Goal: Find specific page/section: Find specific page/section

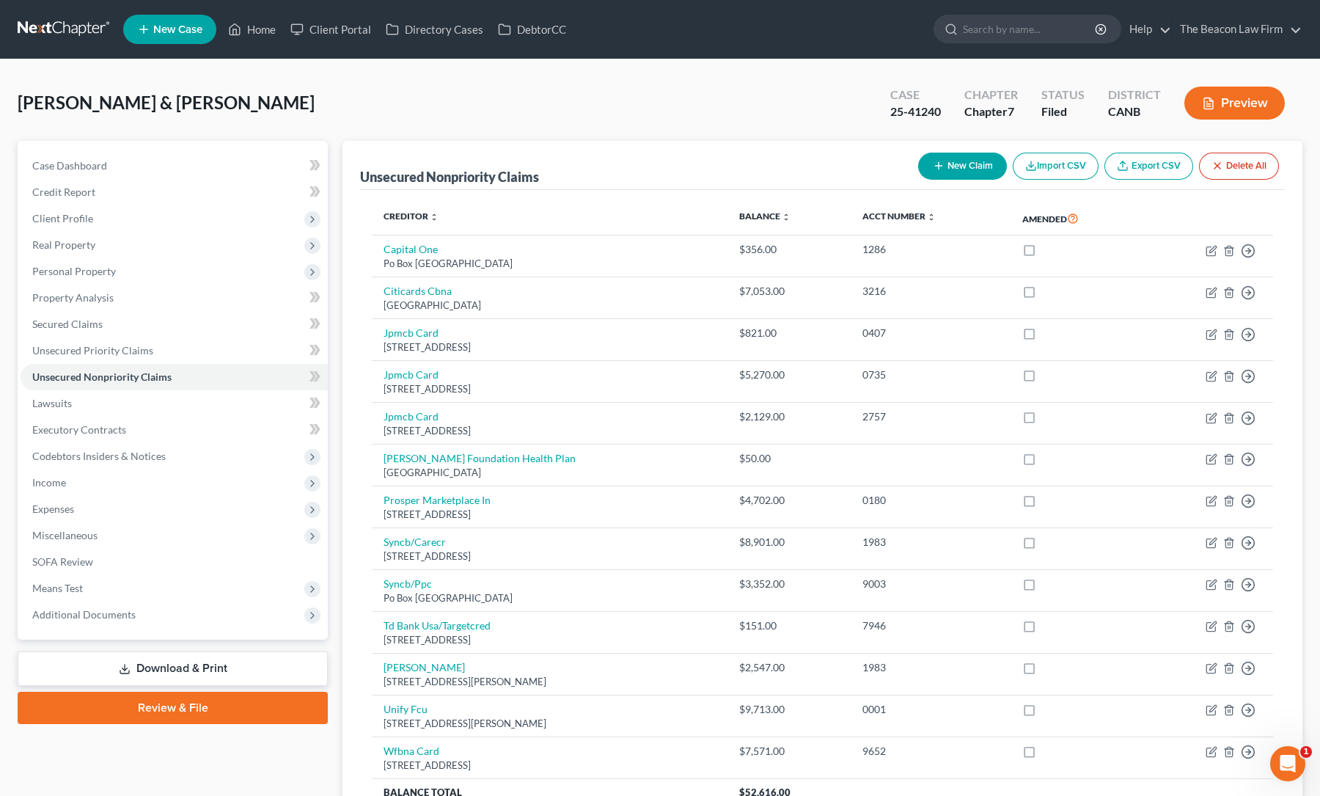
click at [61, 28] on link at bounding box center [65, 29] width 94 height 26
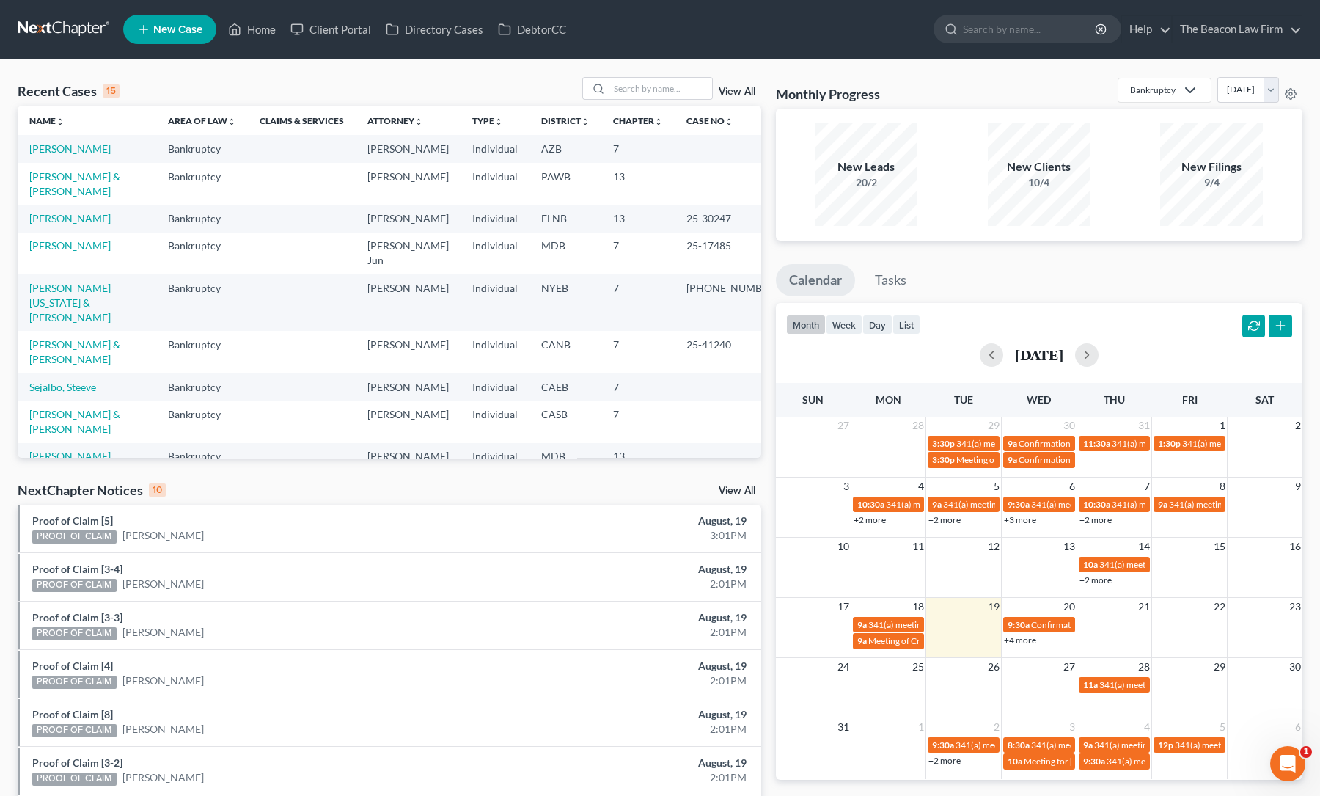
click at [61, 381] on link "Sejalbo, Steeve" at bounding box center [62, 387] width 67 height 12
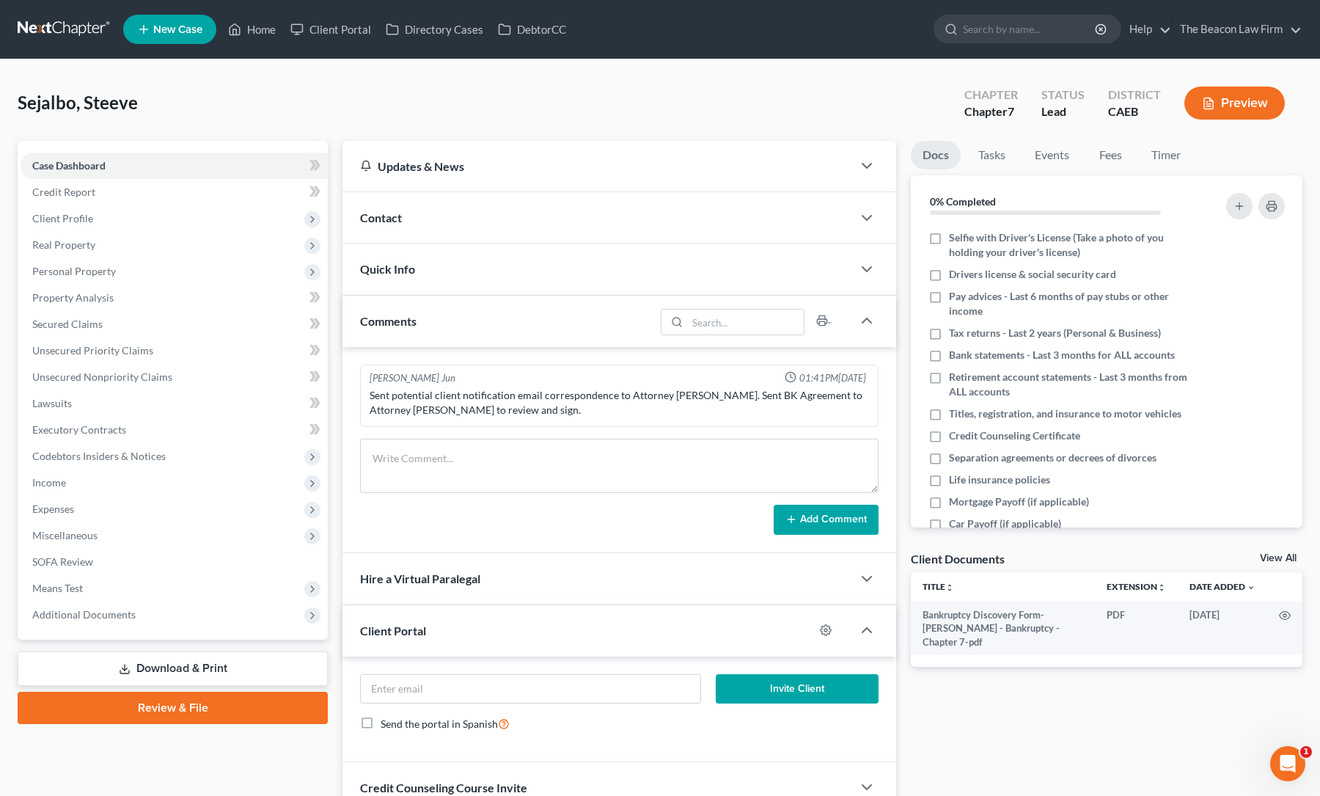
click at [418, 219] on div "Contact" at bounding box center [597, 217] width 510 height 51
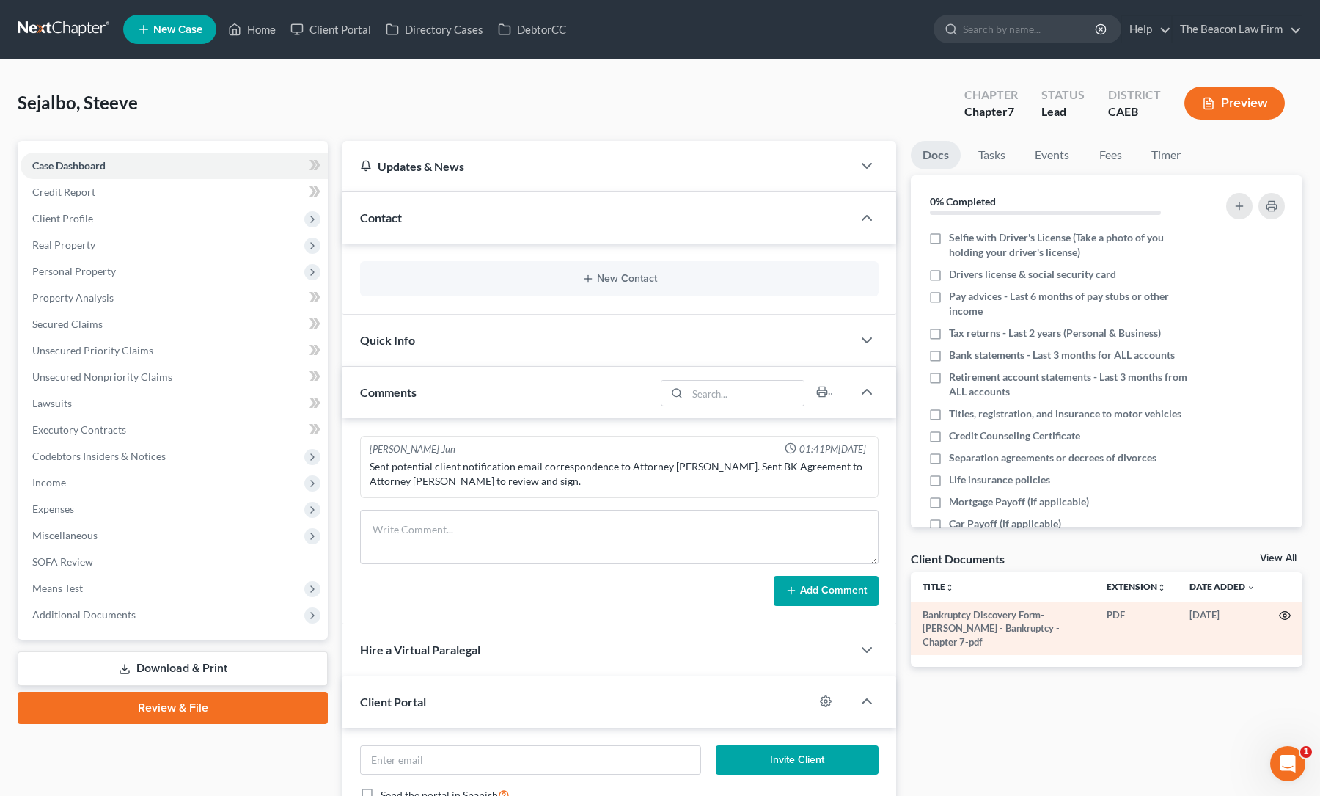
click at [1285, 617] on icon "button" at bounding box center [1285, 615] width 12 height 12
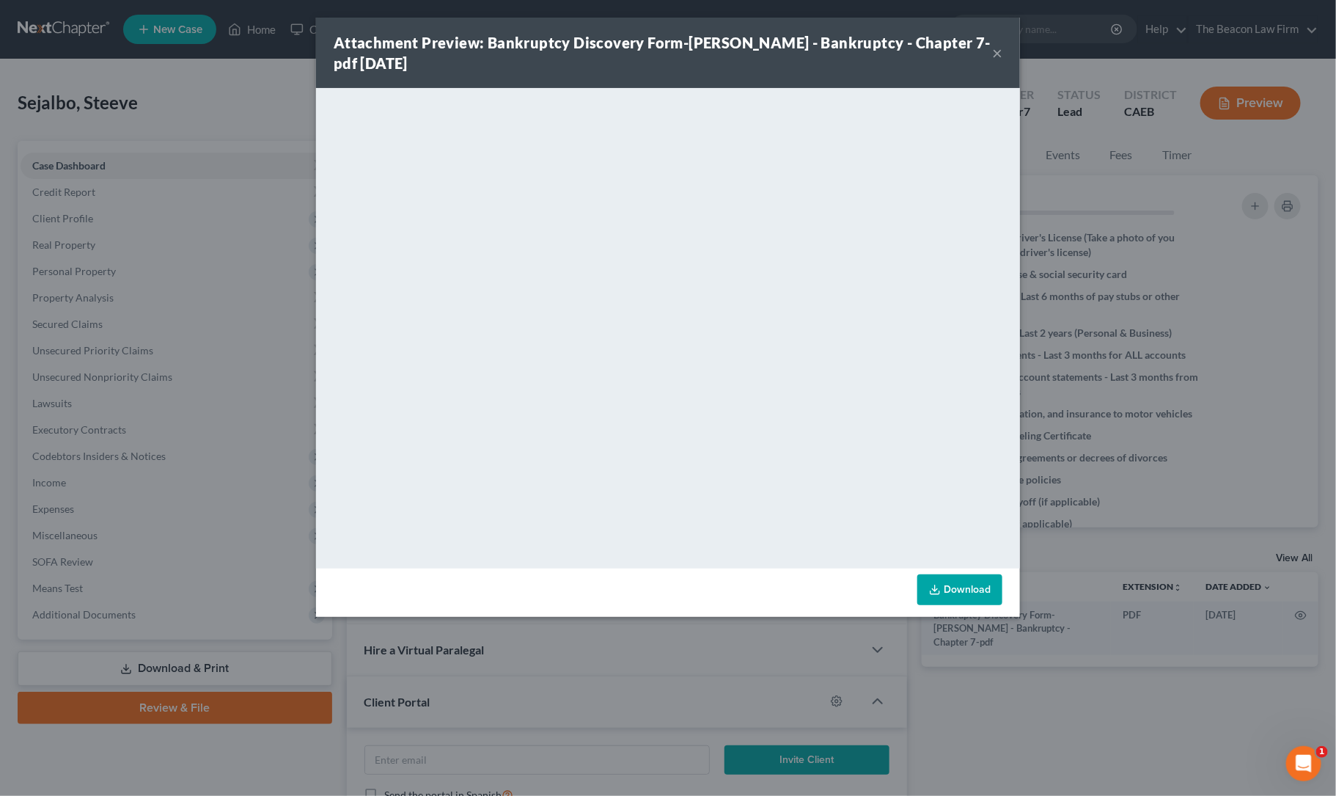
click at [998, 54] on button "×" at bounding box center [997, 53] width 10 height 18
